Goal: Task Accomplishment & Management: Complete application form

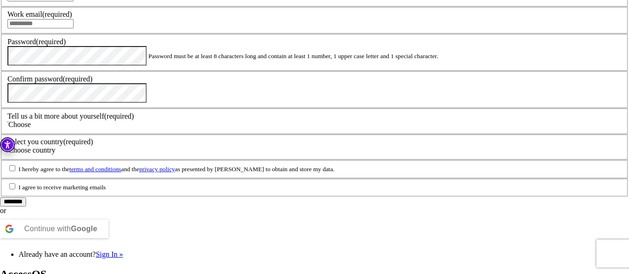
scroll to position [189, 0]
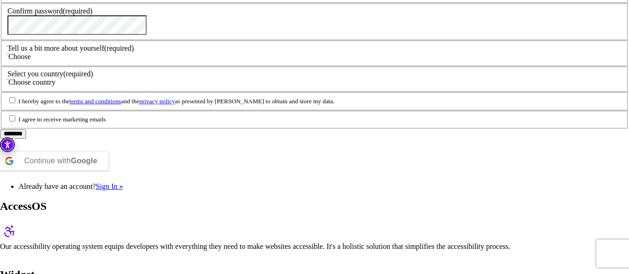
click at [26, 139] on input "********" at bounding box center [13, 134] width 26 height 9
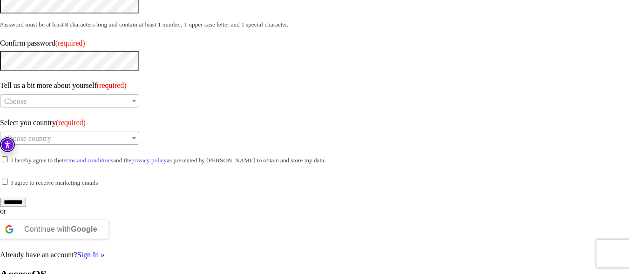
click at [97, 220] on div "Continue with Google" at bounding box center [60, 229] width 73 height 19
